Goal: Complete application form: Complete application form

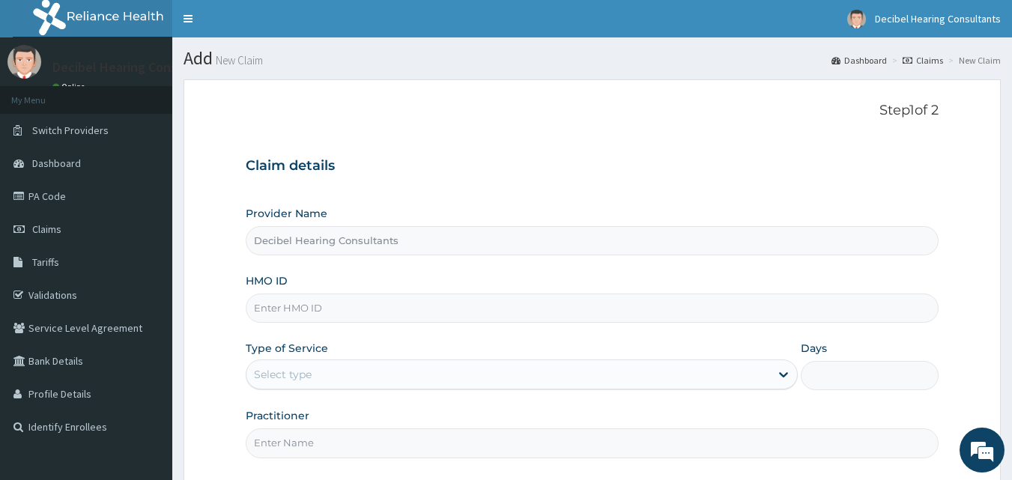
click at [353, 318] on input "HMO ID" at bounding box center [593, 308] width 694 height 29
paste input "AEL/10073/A"
type input "AEL/10073/A"
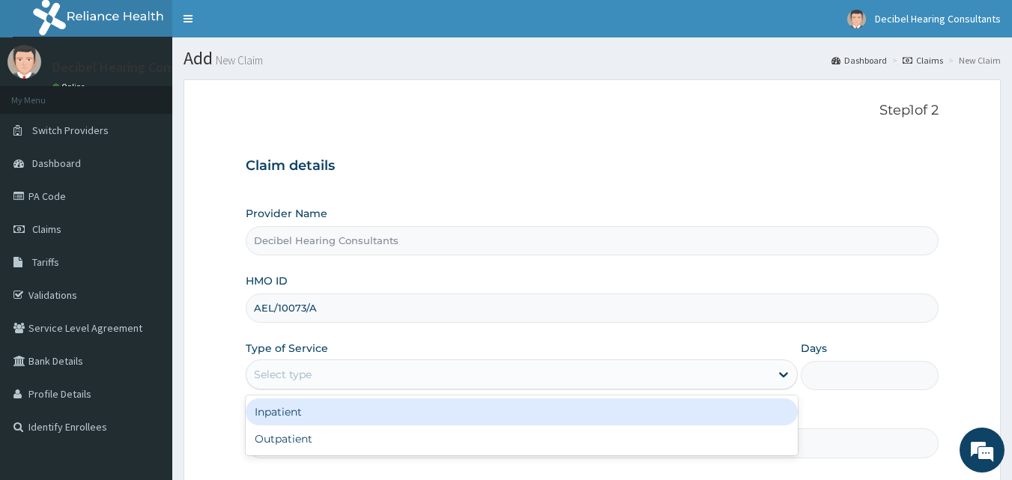
click at [394, 374] on div "Select type" at bounding box center [508, 375] width 524 height 24
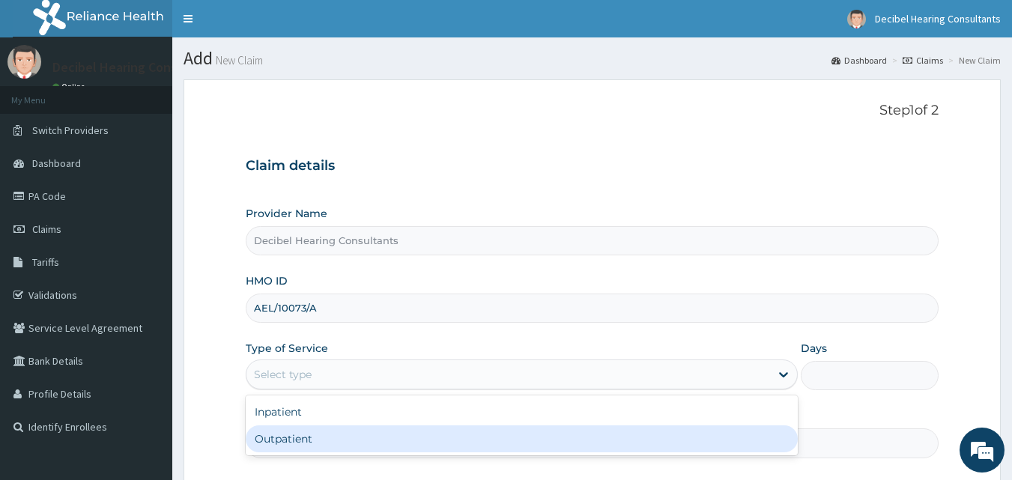
click at [366, 441] on div "Outpatient" at bounding box center [522, 439] width 552 height 27
type input "1"
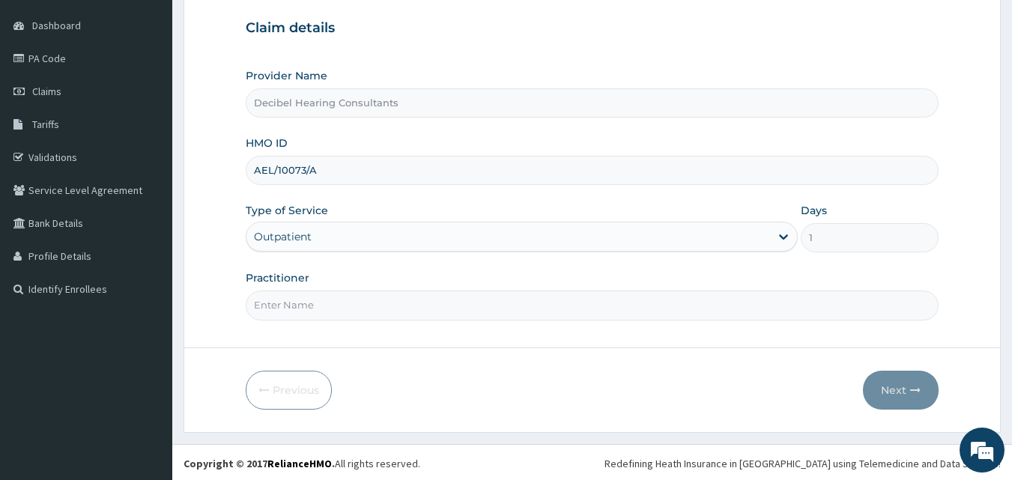
click at [440, 318] on input "Practitioner" at bounding box center [593, 305] width 694 height 29
type input "Dr. Owolawi"
click at [906, 387] on button "Next" at bounding box center [901, 390] width 76 height 39
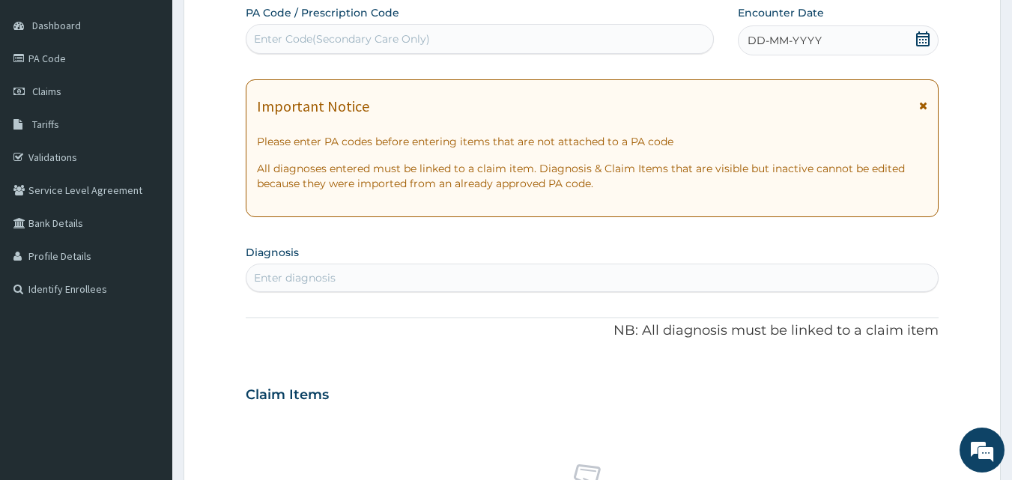
click at [429, 40] on div "Enter Code(Secondary Care Only)" at bounding box center [479, 39] width 467 height 24
click at [424, 46] on div "Enter Code(Secondary Care Only)" at bounding box center [342, 38] width 176 height 15
paste input "PA/0FF8B0"
type input "PA/0FF8B0"
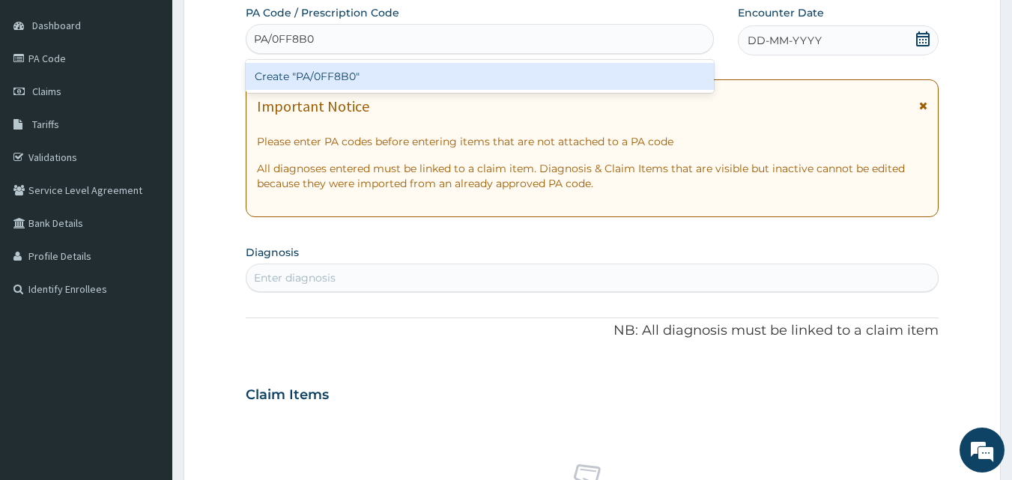
click at [372, 70] on div "Create "PA/0FF8B0"" at bounding box center [480, 76] width 469 height 27
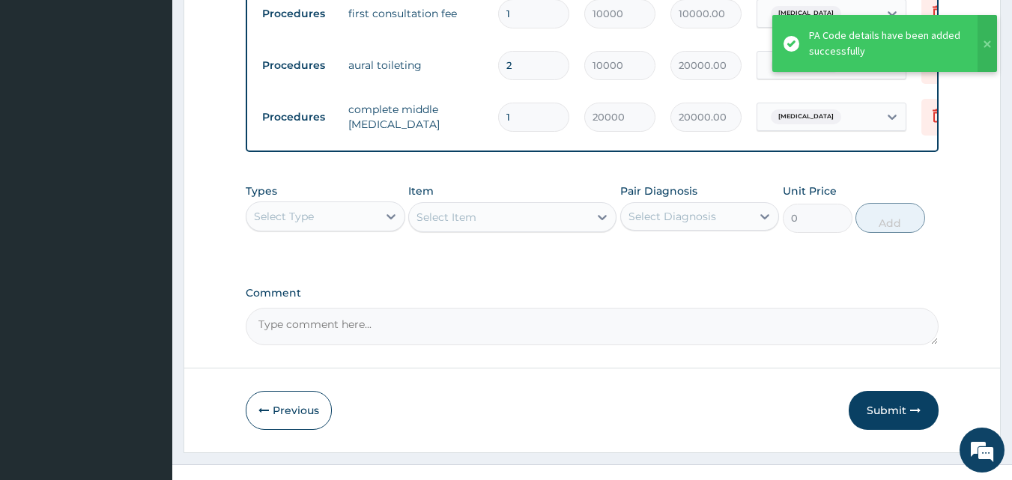
scroll to position [616, 0]
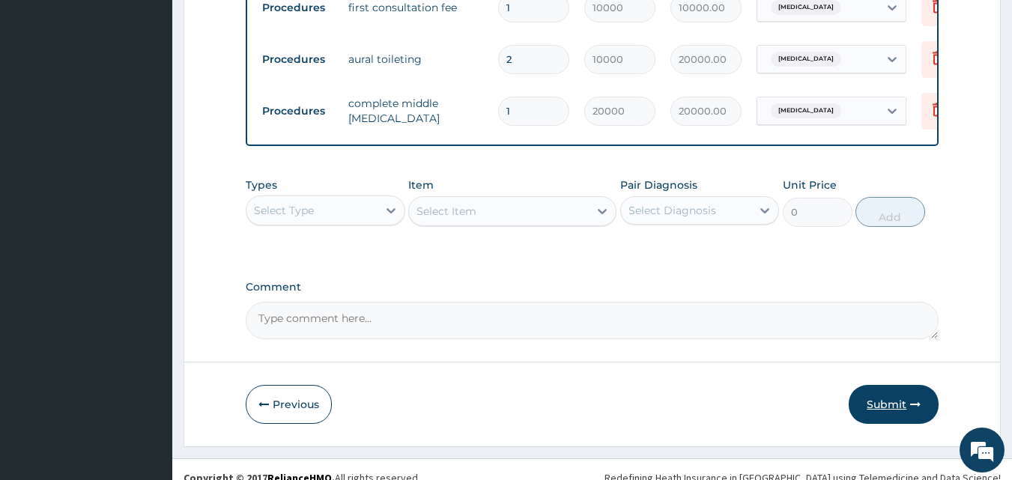
click at [898, 397] on button "Submit" at bounding box center [894, 404] width 90 height 39
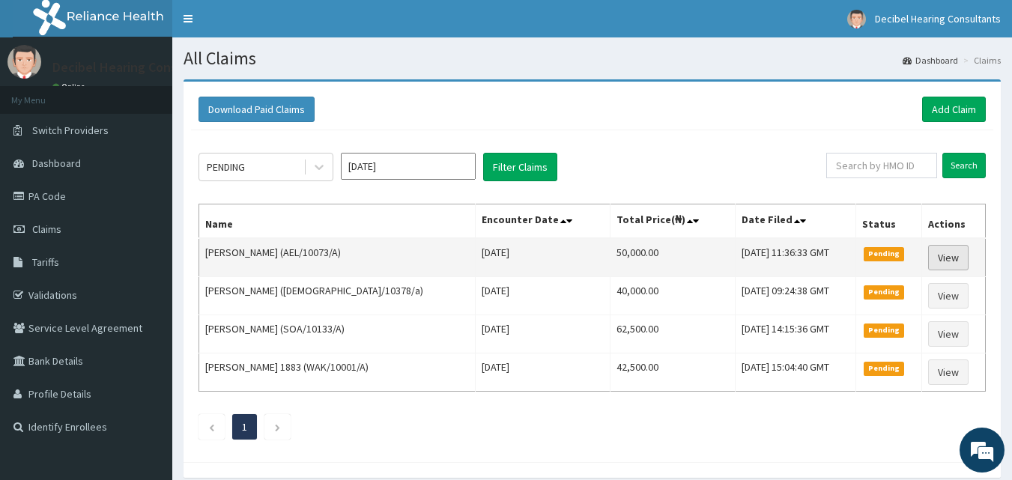
click at [952, 255] on link "View" at bounding box center [948, 257] width 40 height 25
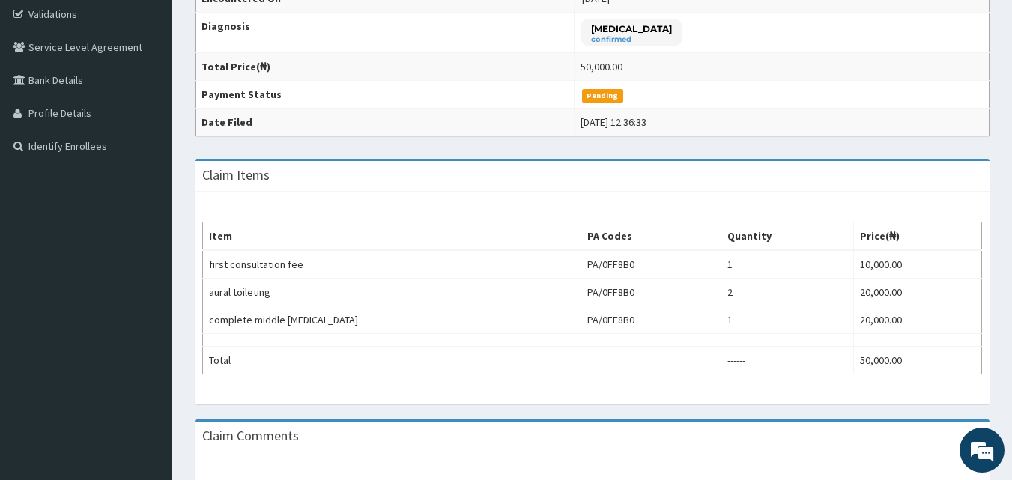
scroll to position [284, 0]
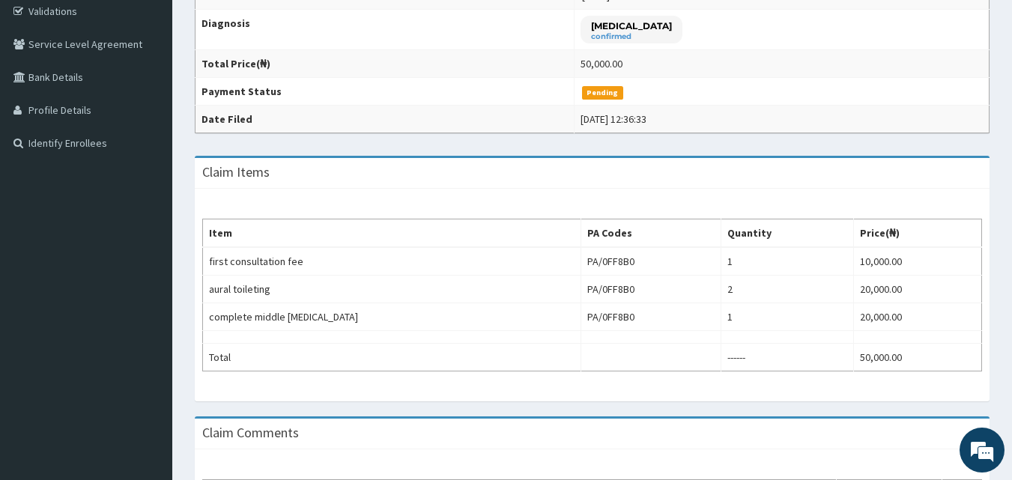
drag, startPoint x: 1023, startPoint y: 116, endPoint x: 1023, endPoint y: 257, distance: 140.8
click at [1011, 257] on html "R EL Toggle navigation Decibel Hearing Consultants Decibel Hearing Consultants …" at bounding box center [506, 173] width 1012 height 914
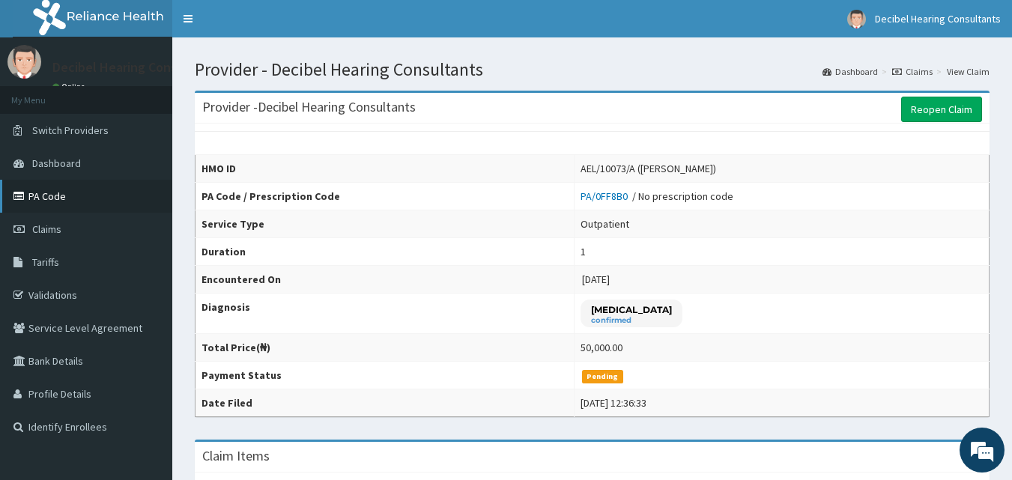
click at [61, 200] on link "PA Code" at bounding box center [86, 196] width 172 height 33
